Goal: Task Accomplishment & Management: Manage account settings

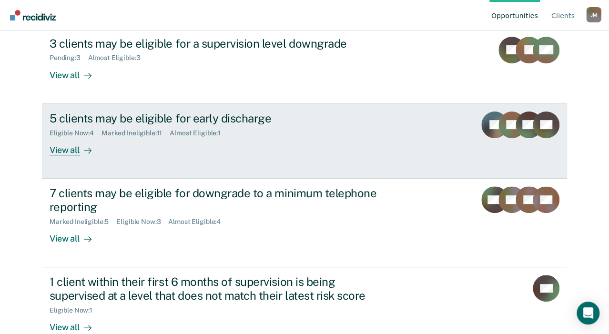
scroll to position [135, 0]
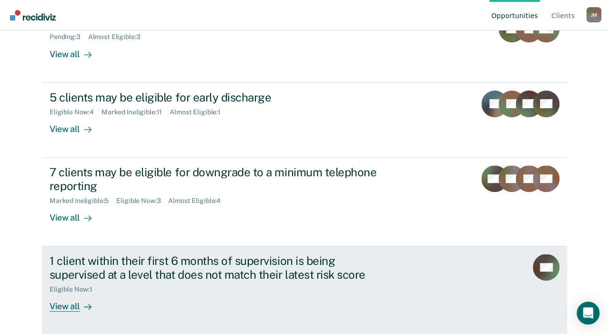
click at [103, 307] on div "View all" at bounding box center [76, 302] width 53 height 19
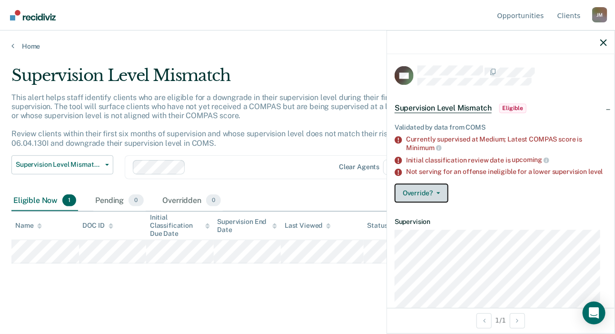
click at [427, 202] on button "Override?" at bounding box center [422, 193] width 54 height 19
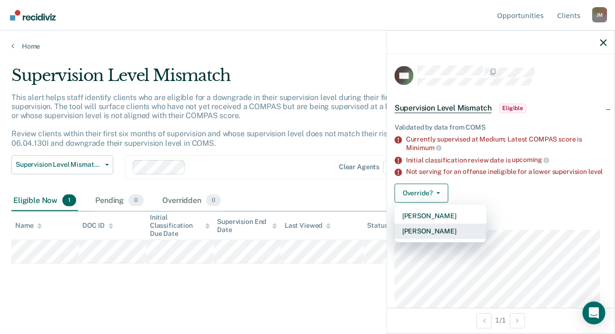
click at [453, 239] on button "Mark Overridden" at bounding box center [441, 231] width 92 height 15
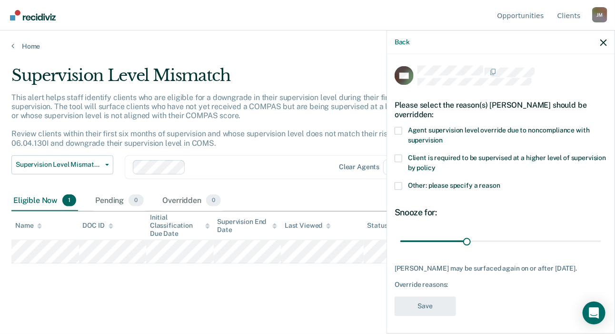
click at [403, 128] on span at bounding box center [399, 131] width 8 height 8
click at [443, 137] on input "Agent supervision level override due to noncompliance with supervision" at bounding box center [443, 137] width 0 height 0
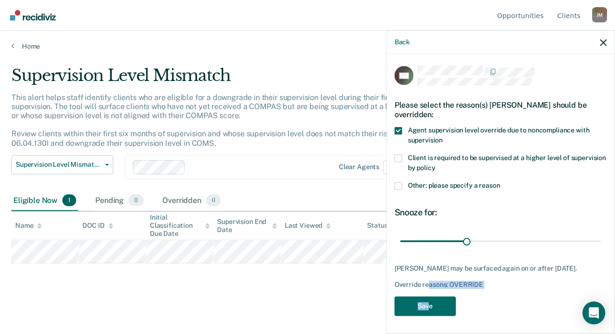
click at [428, 302] on div "NS Please select the reason(s) Nicholas Sumera should be overridden: Agent supe…" at bounding box center [501, 194] width 212 height 256
drag, startPoint x: 428, startPoint y: 302, endPoint x: 436, endPoint y: 313, distance: 13.0
click at [436, 313] on button "Save" at bounding box center [425, 306] width 61 height 20
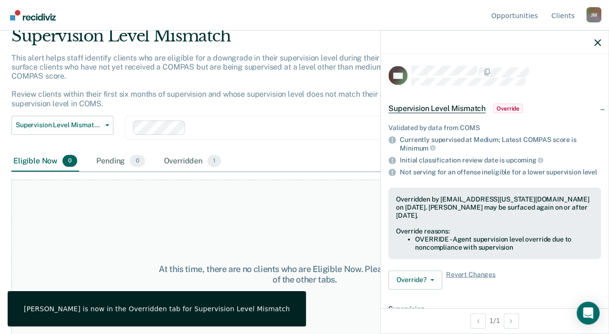
scroll to position [73, 0]
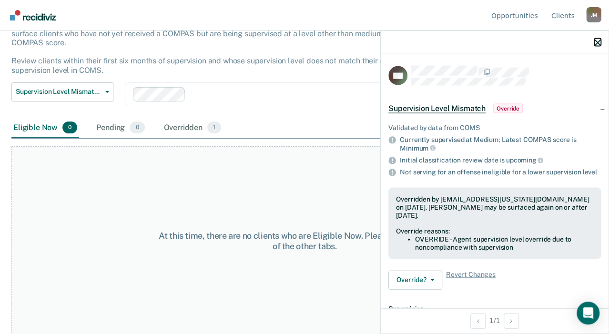
click at [598, 40] on icon "button" at bounding box center [597, 42] width 7 height 7
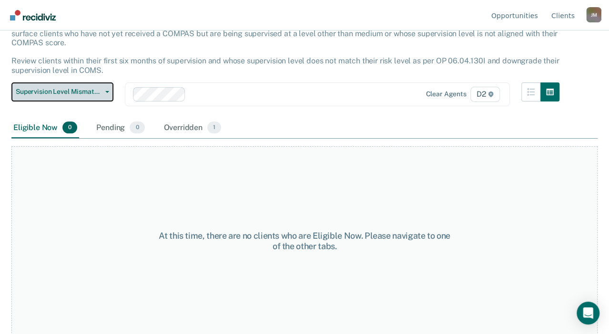
click at [79, 92] on span "Supervision Level Mismatch" at bounding box center [59, 92] width 86 height 8
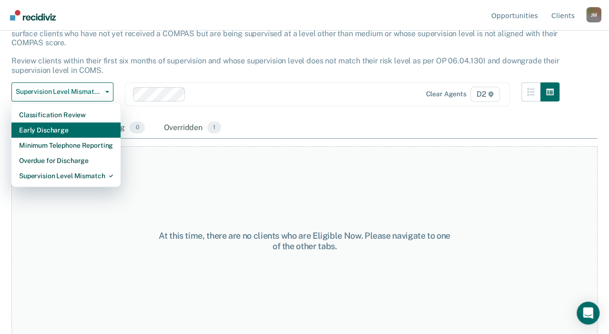
click at [60, 129] on div "Early Discharge" at bounding box center [66, 129] width 94 height 15
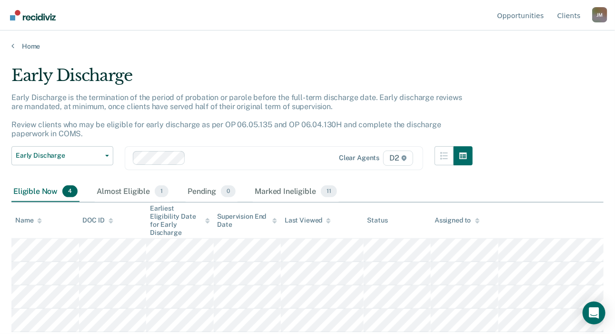
drag, startPoint x: 16, startPoint y: 50, endPoint x: 9, endPoint y: 48, distance: 7.5
click at [9, 48] on div "Opportunities Client s Jo Meyers J M Profile How it works Log Out Home Early Di…" at bounding box center [307, 167] width 615 height 334
click at [6, 45] on div "Home" at bounding box center [307, 40] width 615 height 20
click at [16, 46] on link "Home" at bounding box center [307, 46] width 593 height 9
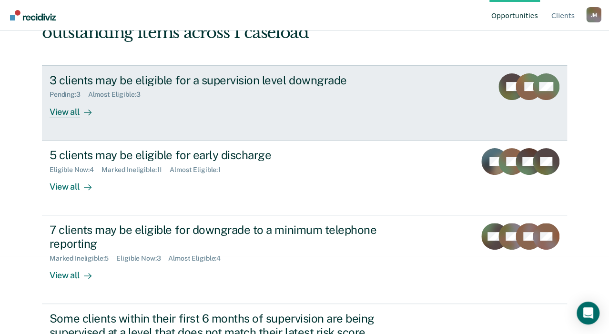
scroll to position [135, 0]
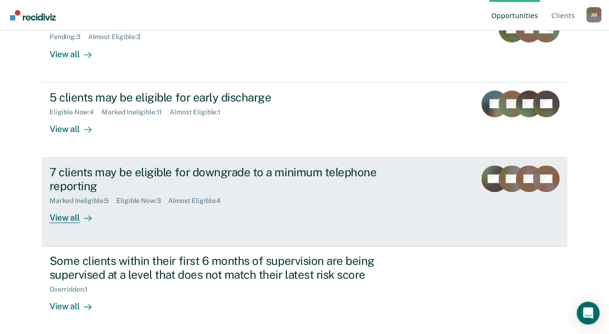
click at [313, 174] on div "7 clients may be eligible for downgrade to a minimum telephone reporting" at bounding box center [217, 179] width 334 height 28
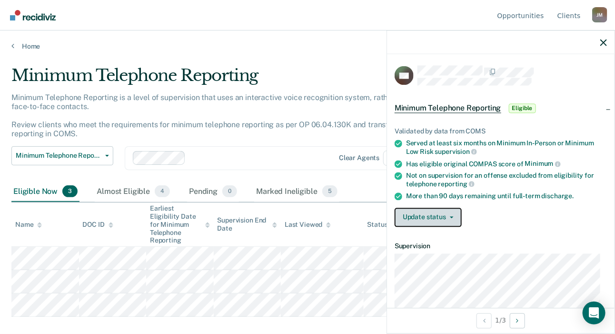
click at [432, 220] on button "Update status" at bounding box center [428, 217] width 67 height 19
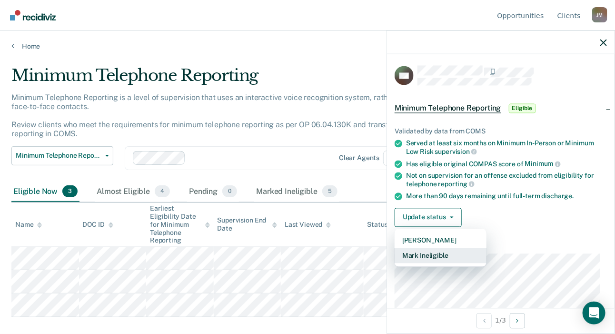
click at [443, 254] on button "Mark Ineligible" at bounding box center [441, 255] width 92 height 15
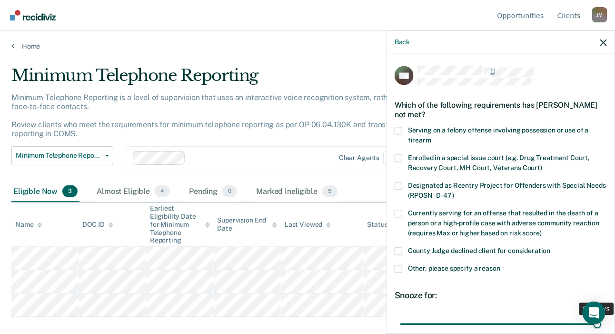
drag, startPoint x: 466, startPoint y: 325, endPoint x: 649, endPoint y: 330, distance: 183.5
type input "90"
click at [602, 330] on input "range" at bounding box center [501, 324] width 201 height 17
click at [403, 250] on label "County Judge declined client for consideration" at bounding box center [501, 252] width 212 height 10
click at [551, 247] on input "County Judge declined client for consideration" at bounding box center [551, 247] width 0 height 0
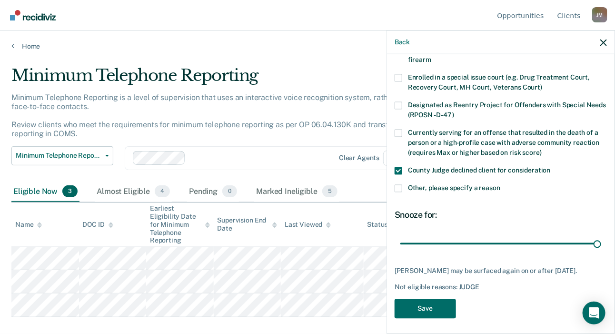
scroll to position [91, 0]
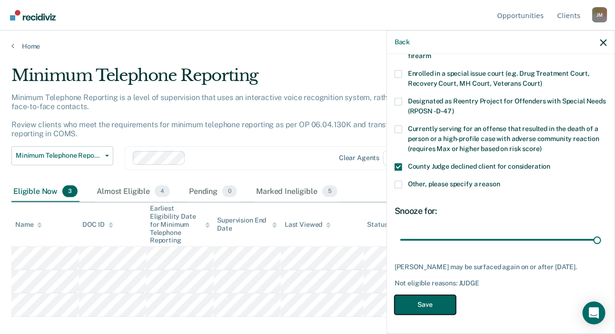
click at [426, 299] on button "Save" at bounding box center [425, 305] width 61 height 20
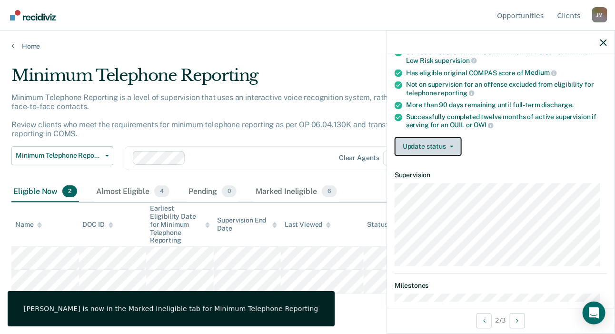
click at [435, 141] on button "Update status" at bounding box center [428, 146] width 67 height 19
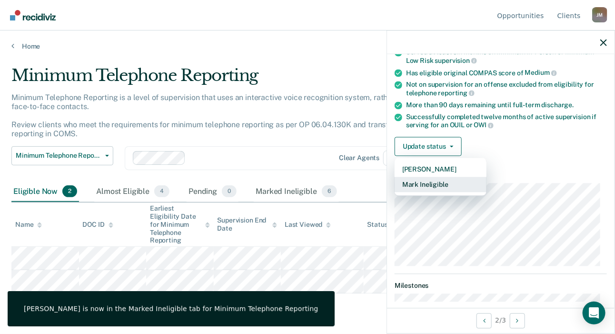
drag, startPoint x: 435, startPoint y: 185, endPoint x: 441, endPoint y: 186, distance: 5.7
click at [441, 186] on button "Mark Ineligible" at bounding box center [441, 184] width 92 height 15
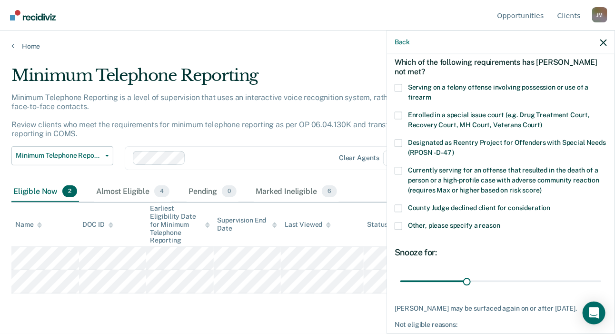
scroll to position [82, 0]
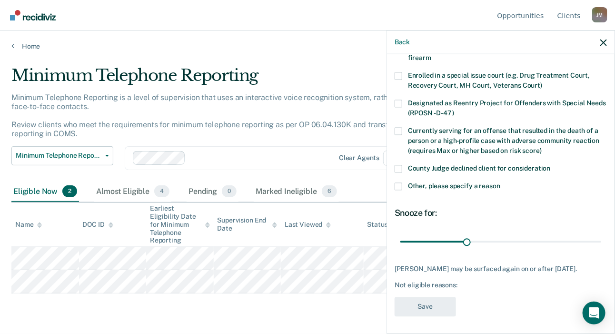
click at [227, 300] on main "Minimum Telephone Reporting Minimum Telephone Reporting is a level of supervisi…" at bounding box center [307, 190] width 615 height 281
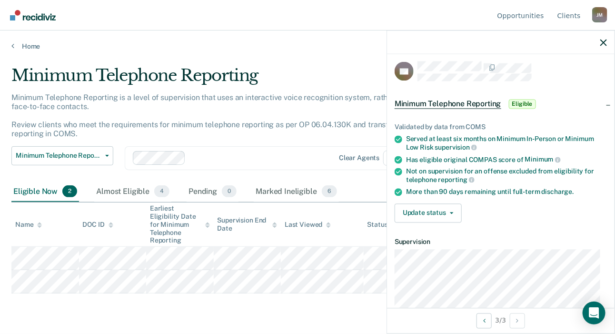
scroll to position [0, 0]
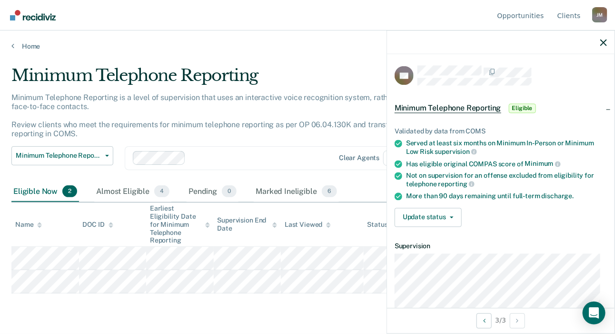
click at [179, 322] on main "Minimum Telephone Reporting Minimum Telephone Reporting is a level of supervisi…" at bounding box center [307, 190] width 615 height 281
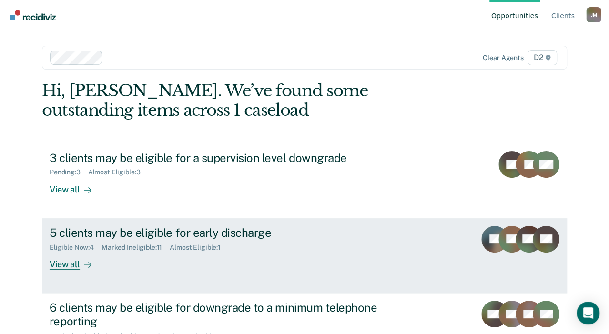
scroll to position [135, 0]
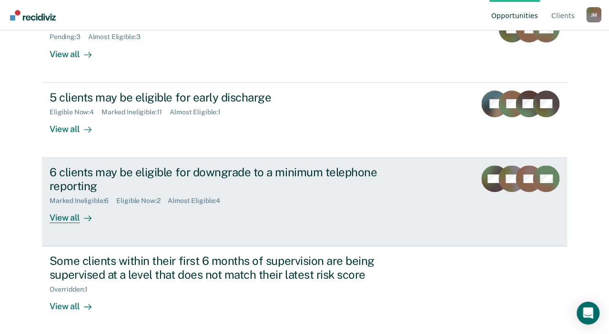
click at [228, 203] on div "Almost Eligible : 4" at bounding box center [198, 201] width 60 height 8
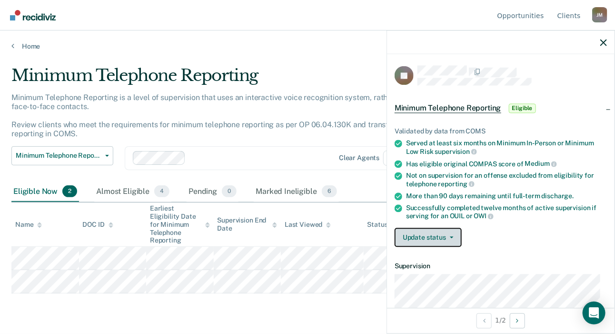
click at [433, 232] on button "Update status" at bounding box center [428, 237] width 67 height 19
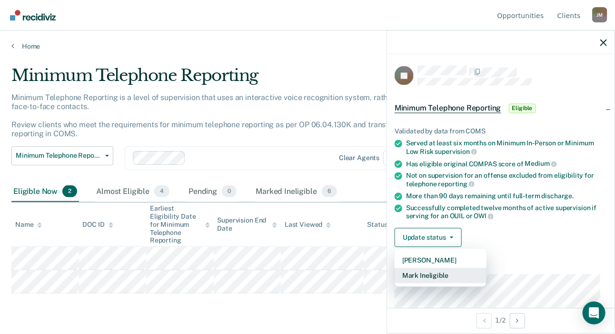
click at [436, 272] on button "Mark Ineligible" at bounding box center [441, 275] width 92 height 15
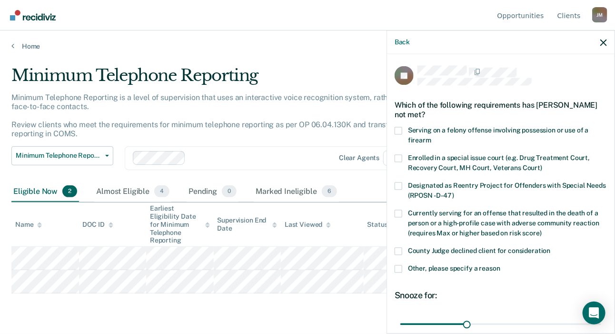
drag, startPoint x: 399, startPoint y: 266, endPoint x: 431, endPoint y: 273, distance: 32.4
click at [401, 267] on span at bounding box center [399, 269] width 8 height 8
click at [501, 265] on input "Other, please specify a reason" at bounding box center [501, 265] width 0 height 0
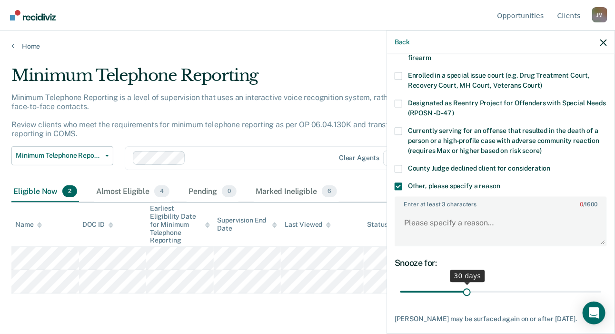
scroll to position [95, 0]
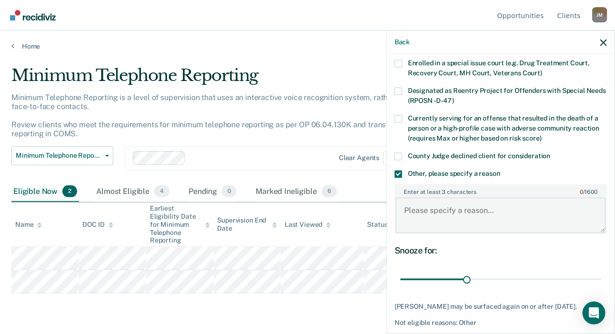
click at [439, 208] on textarea "Enter at least 3 characters 0 / 1600" at bounding box center [501, 215] width 211 height 35
type textarea "Needs to complete conditions of probation."
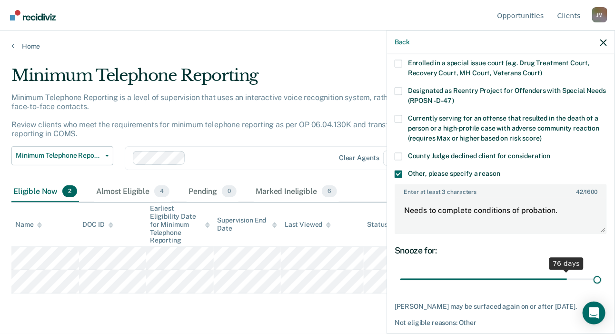
drag, startPoint x: 465, startPoint y: 277, endPoint x: 650, endPoint y: 284, distance: 185.0
type input "90"
click at [602, 284] on input "range" at bounding box center [501, 279] width 201 height 17
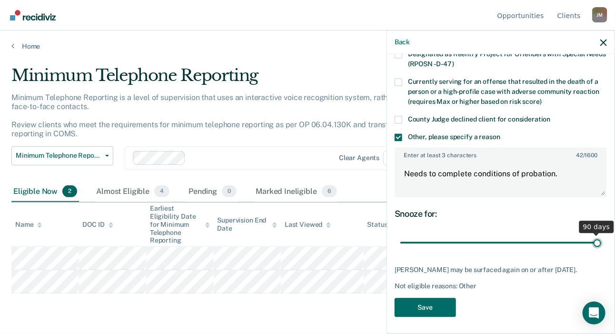
scroll to position [132, 0]
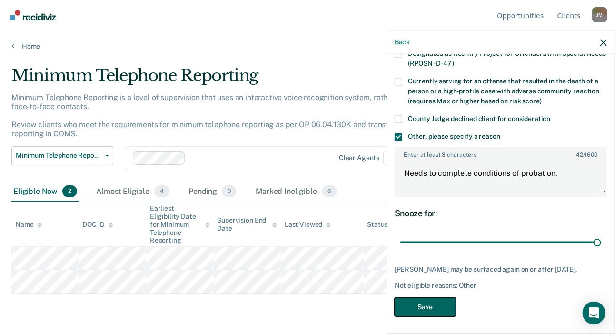
click at [422, 306] on button "Save" at bounding box center [425, 307] width 61 height 20
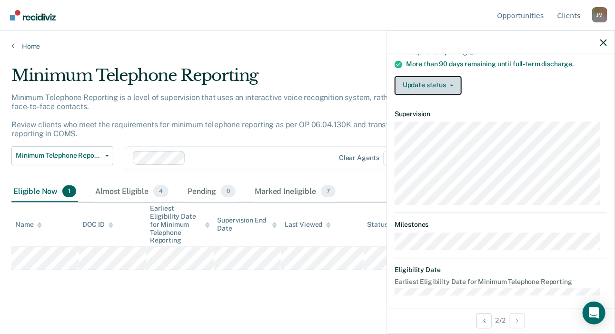
click at [434, 83] on button "Update status" at bounding box center [428, 85] width 67 height 19
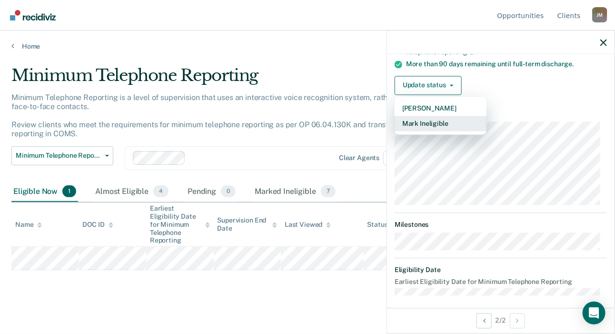
click at [447, 120] on button "Mark Ineligible" at bounding box center [441, 123] width 92 height 15
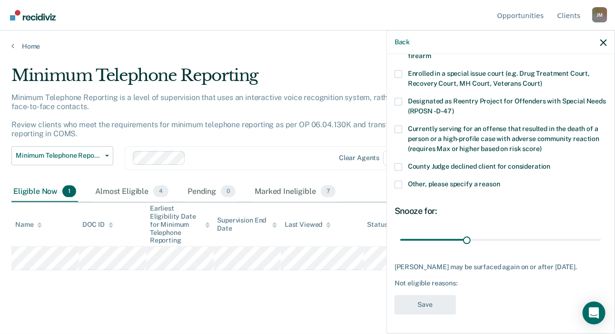
drag, startPoint x: 398, startPoint y: 159, endPoint x: 416, endPoint y: 179, distance: 27.0
click at [398, 163] on span at bounding box center [399, 167] width 8 height 8
click at [551, 163] on input "County Judge declined client for consideration" at bounding box center [551, 163] width 0 height 0
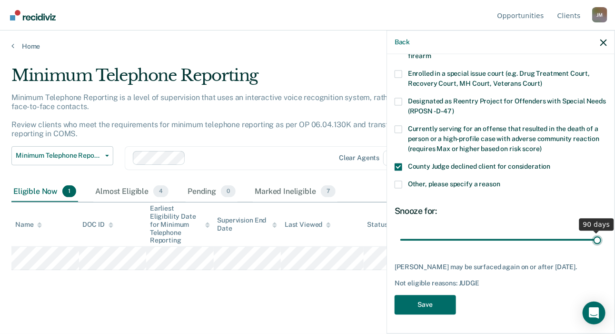
drag, startPoint x: 466, startPoint y: 234, endPoint x: 697, endPoint y: 262, distance: 232.7
type input "90"
click at [602, 248] on input "range" at bounding box center [501, 240] width 201 height 17
click at [431, 309] on button "Save" at bounding box center [425, 305] width 61 height 20
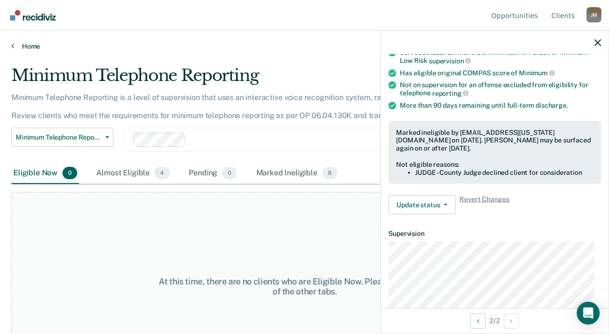
click at [16, 48] on link "Home" at bounding box center [304, 46] width 586 height 9
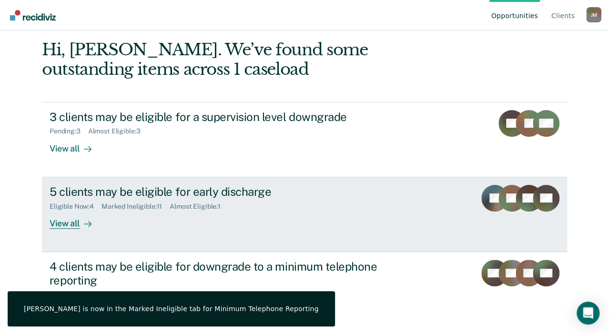
scroll to position [135, 0]
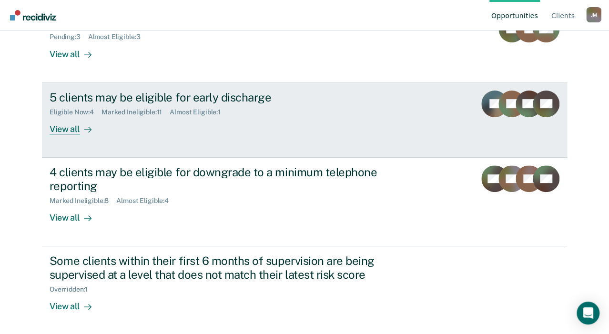
click at [228, 112] on div "Almost Eligible : 1" at bounding box center [199, 112] width 59 height 8
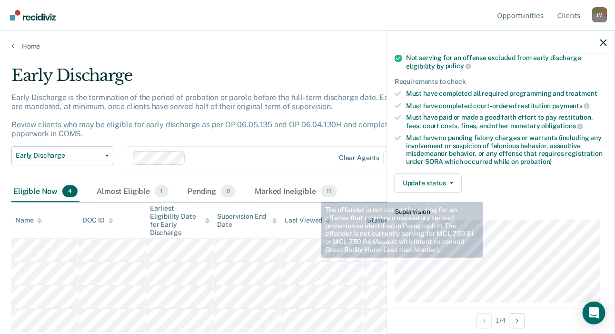
scroll to position [191, 0]
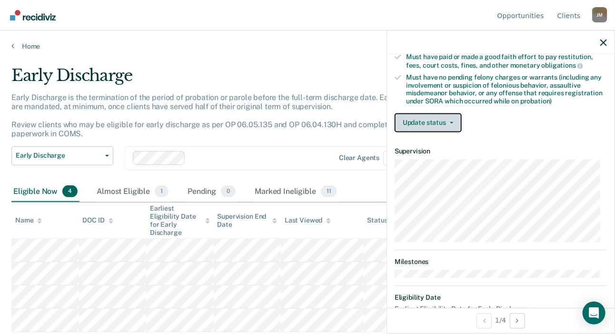
click at [441, 121] on button "Update status" at bounding box center [428, 122] width 67 height 19
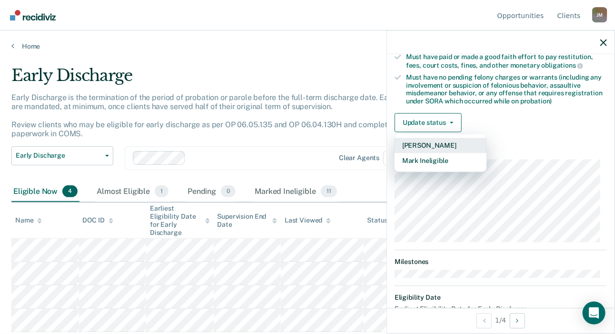
click at [439, 141] on button "[PERSON_NAME]" at bounding box center [441, 145] width 92 height 15
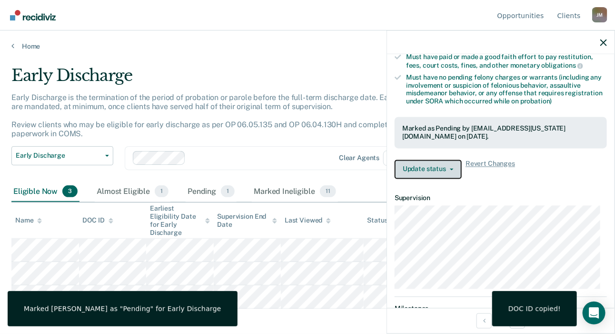
click at [432, 165] on button "Update status" at bounding box center [428, 169] width 67 height 19
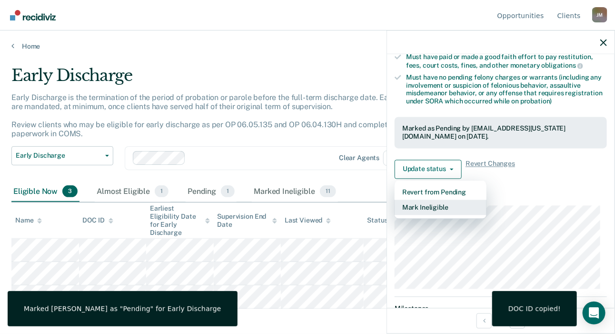
click at [431, 205] on button "Mark Ineligible" at bounding box center [441, 207] width 92 height 15
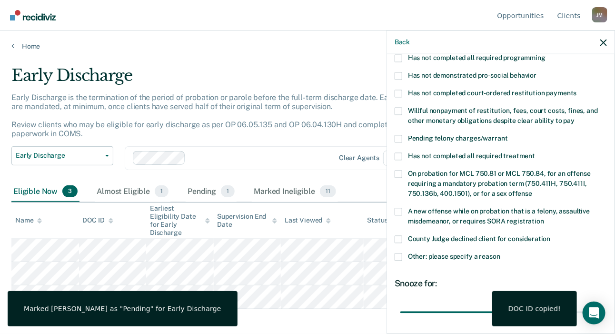
click at [403, 235] on label "County Judge declined client for consideration" at bounding box center [501, 240] width 212 height 10
click at [551, 235] on input "County Judge declined client for consideration" at bounding box center [551, 235] width 0 height 0
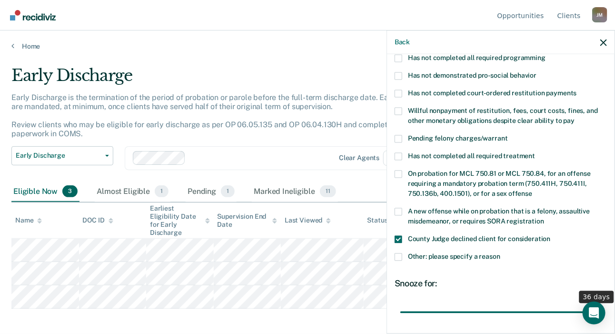
drag, startPoint x: 560, startPoint y: 302, endPoint x: 629, endPoint y: 303, distance: 69.6
type input "36"
click at [602, 304] on input "range" at bounding box center [501, 312] width 201 height 17
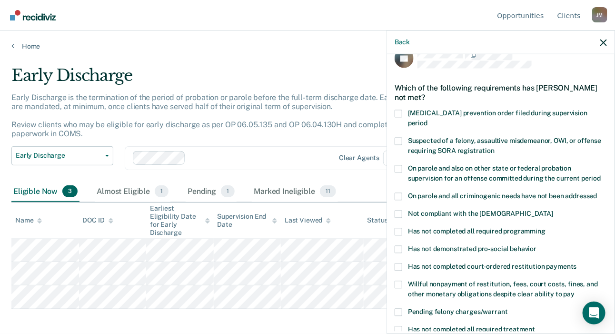
scroll to position [0, 0]
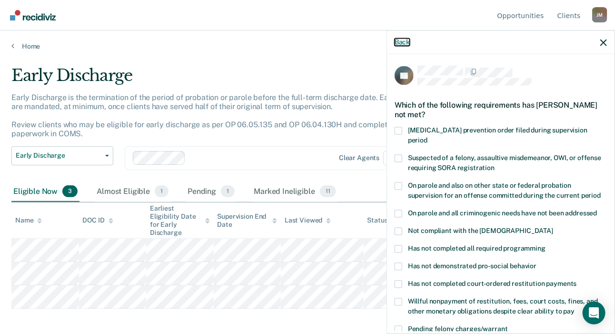
click at [403, 44] on button "Back" at bounding box center [402, 42] width 15 height 8
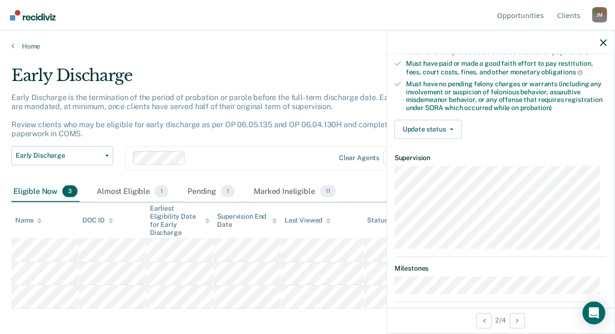
scroll to position [127, 0]
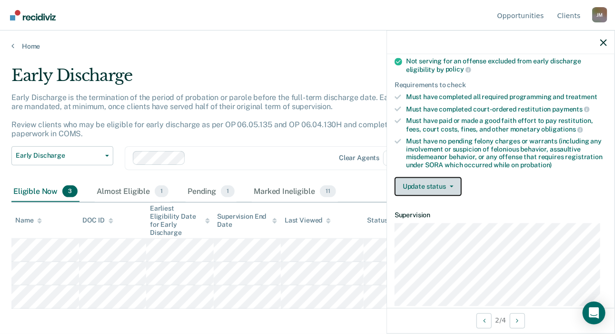
click at [447, 187] on button "Update status" at bounding box center [428, 186] width 67 height 19
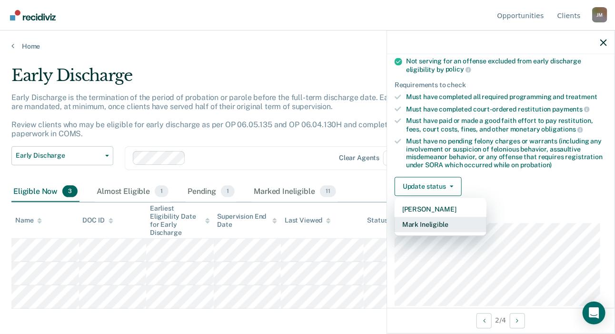
click at [444, 221] on button "Mark Ineligible" at bounding box center [441, 224] width 92 height 15
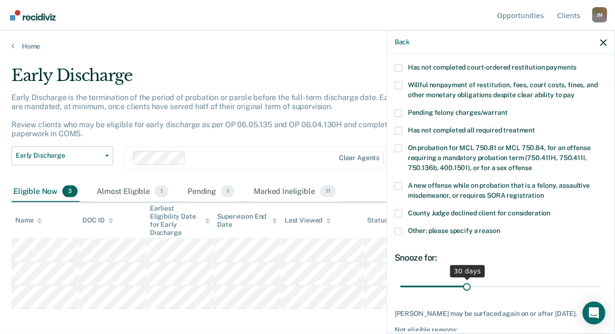
scroll to position [222, 0]
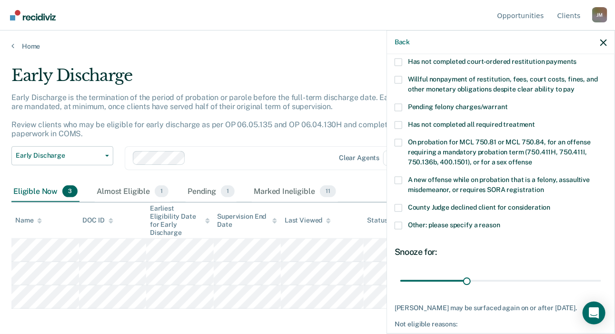
click at [399, 222] on span at bounding box center [399, 226] width 8 height 8
click at [501, 222] on input "Other: please specify a reason" at bounding box center [501, 222] width 0 height 0
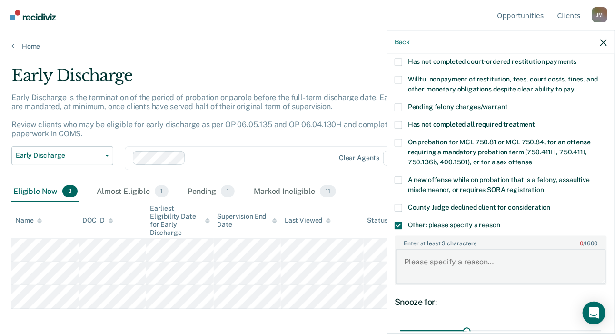
drag, startPoint x: 454, startPoint y: 252, endPoint x: 477, endPoint y: 255, distance: 23.1
click at [455, 252] on textarea "Enter at least 3 characters 0 / 1600" at bounding box center [501, 266] width 211 height 35
type textarea "HYTA."
click at [398, 204] on span at bounding box center [399, 208] width 8 height 8
click at [551, 204] on input "County Judge declined client for consideration" at bounding box center [551, 204] width 0 height 0
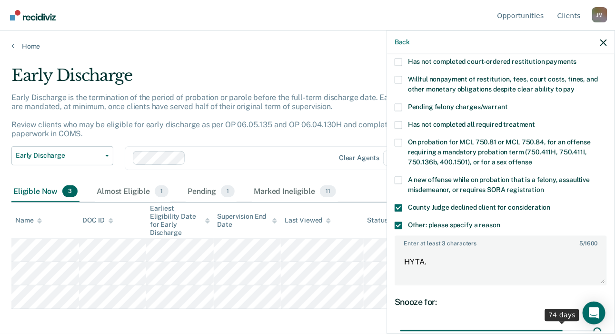
drag, startPoint x: 463, startPoint y: 320, endPoint x: 699, endPoint y: 329, distance: 236.0
type input "90"
click at [602, 329] on input "range" at bounding box center [501, 330] width 201 height 17
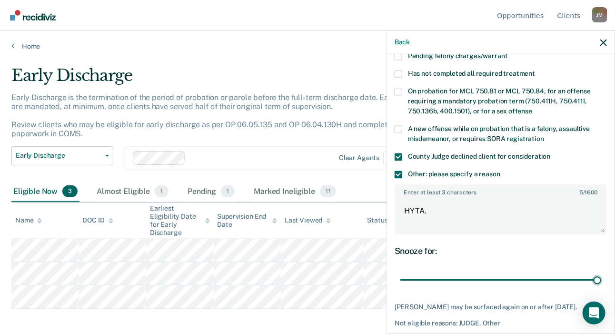
scroll to position [308, 0]
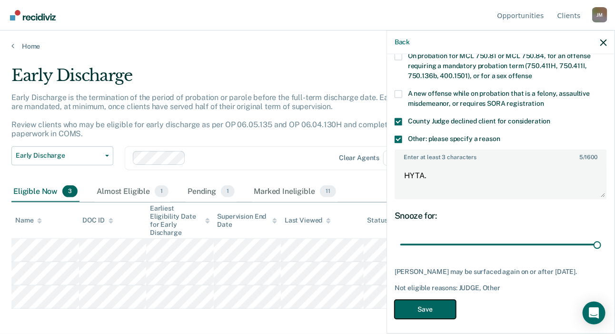
click at [435, 305] on button "Save" at bounding box center [425, 310] width 61 height 20
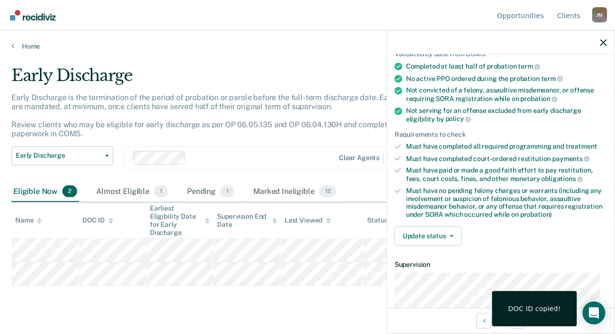
scroll to position [41, 0]
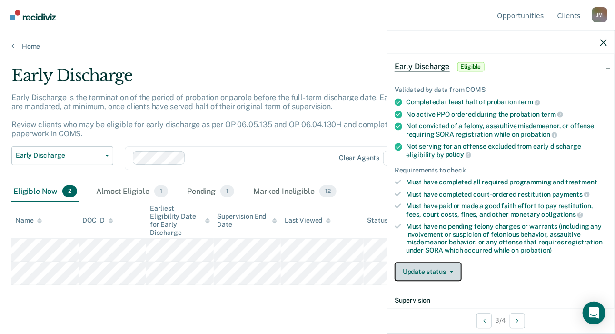
click at [437, 272] on button "Update status" at bounding box center [428, 271] width 67 height 19
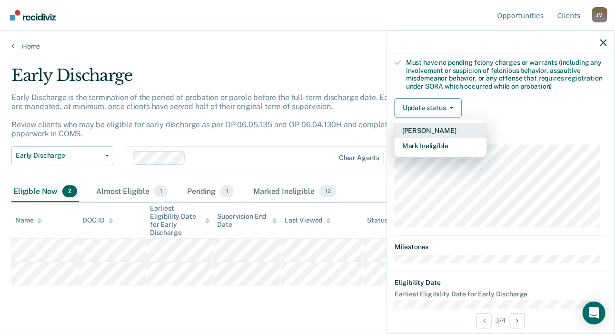
scroll to position [222, 0]
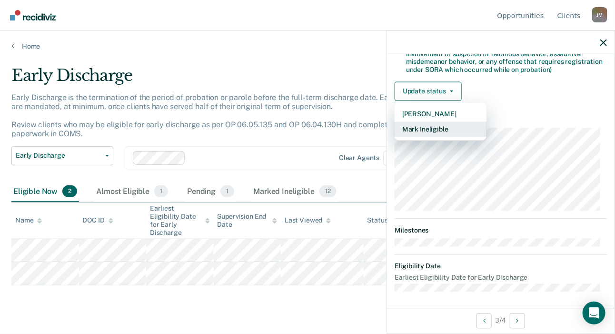
click at [441, 127] on button "Mark Ineligible" at bounding box center [441, 129] width 92 height 15
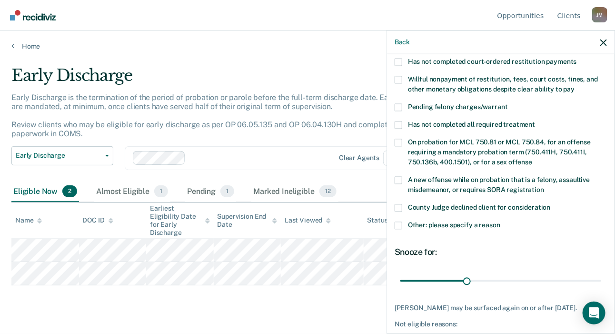
click at [399, 204] on span at bounding box center [399, 208] width 8 height 8
click at [551, 204] on input "County Judge declined client for consideration" at bounding box center [551, 204] width 0 height 0
drag, startPoint x: 465, startPoint y: 269, endPoint x: 632, endPoint y: 282, distance: 167.2
type input "90"
click at [602, 282] on input "range" at bounding box center [501, 280] width 201 height 17
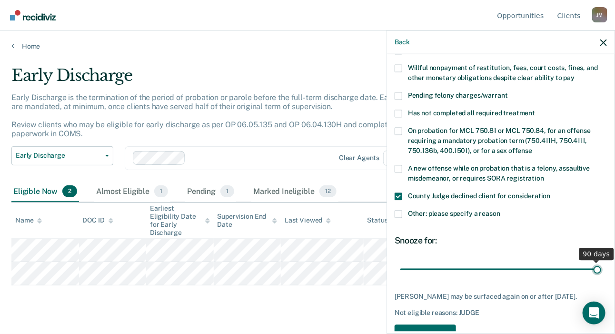
scroll to position [252, 0]
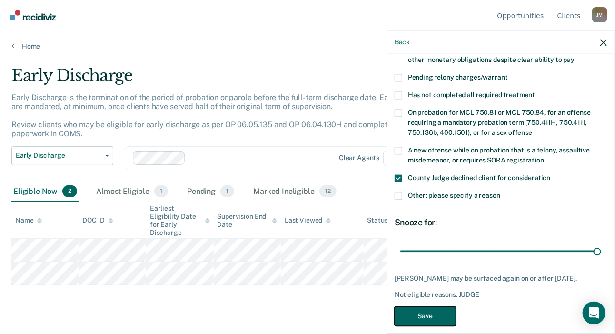
click at [440, 312] on button "Save" at bounding box center [425, 316] width 61 height 20
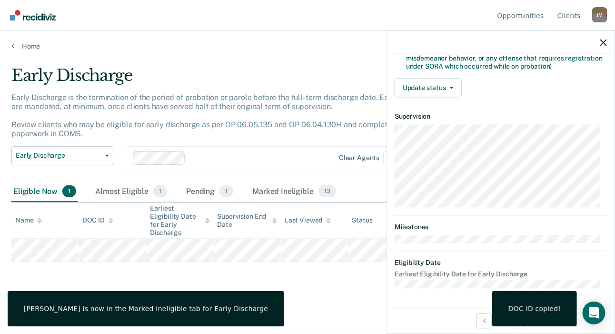
scroll to position [173, 0]
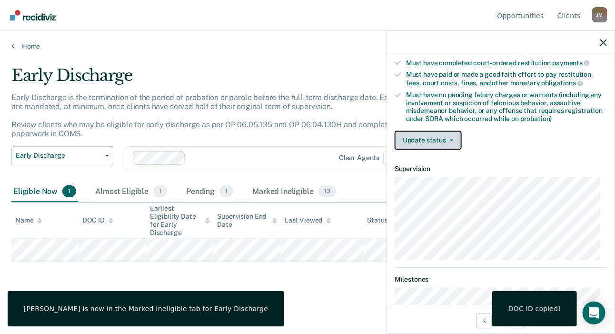
click at [431, 140] on button "Update status" at bounding box center [428, 140] width 67 height 19
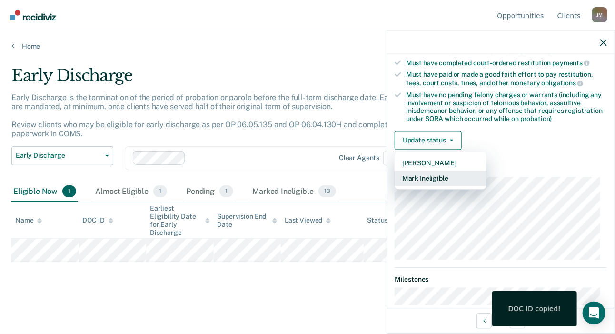
click at [437, 179] on button "Mark Ineligible" at bounding box center [441, 178] width 92 height 15
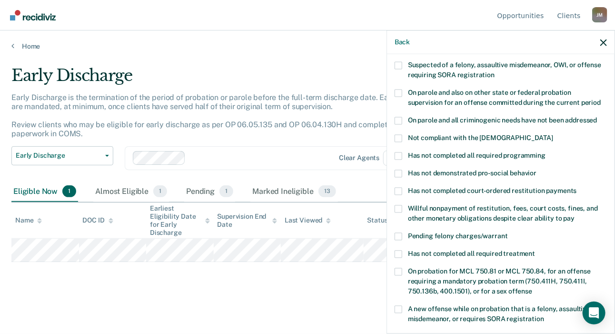
scroll to position [78, 0]
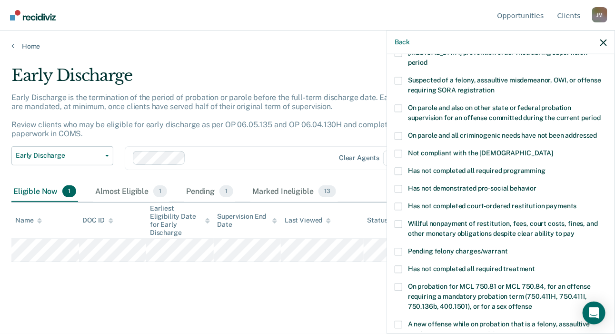
drag, startPoint x: 400, startPoint y: 142, endPoint x: 407, endPoint y: 146, distance: 8.1
click at [400, 150] on span at bounding box center [399, 154] width 8 height 8
click at [554, 150] on input "Not compliant with the [DEMOGRAPHIC_DATA]" at bounding box center [554, 150] width 0 height 0
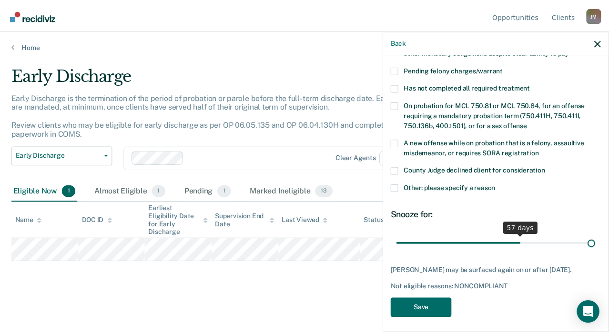
scroll to position [252, 0]
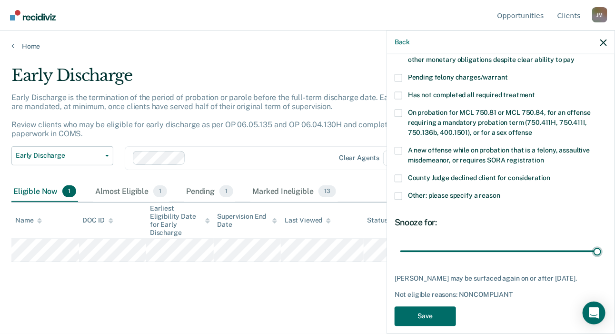
drag, startPoint x: 464, startPoint y: 232, endPoint x: 606, endPoint y: 259, distance: 144.5
type input "90"
click at [602, 243] on input "range" at bounding box center [501, 251] width 201 height 17
click at [437, 306] on button "Save" at bounding box center [425, 316] width 61 height 20
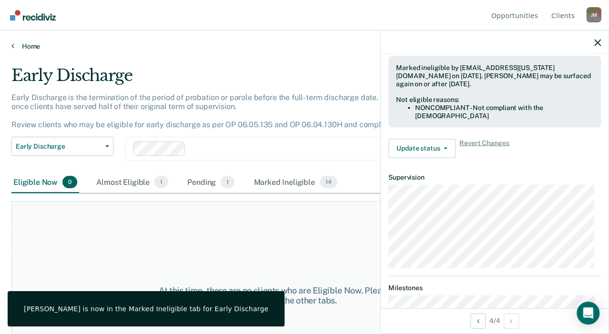
click at [13, 45] on icon at bounding box center [12, 46] width 3 height 8
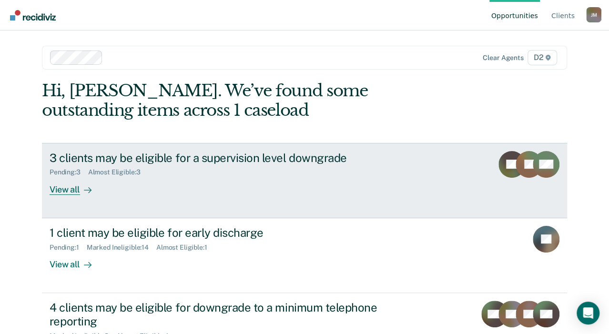
click at [351, 179] on div "3 clients may be eligible for a supervision level downgrade Pending : 3 Almost …" at bounding box center [228, 173] width 357 height 44
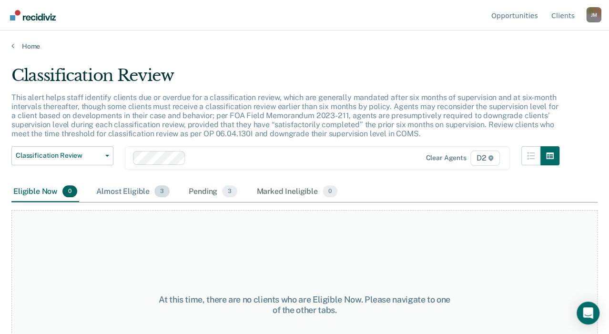
click at [132, 200] on div "Almost Eligible 3" at bounding box center [132, 191] width 77 height 21
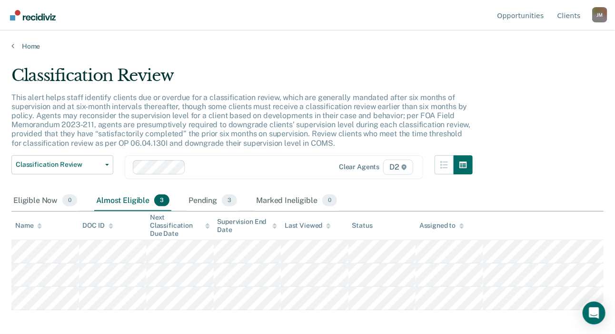
click at [9, 45] on div "Home" at bounding box center [307, 40] width 615 height 20
click at [13, 44] on icon at bounding box center [12, 46] width 3 height 8
